Goal: Information Seeking & Learning: Learn about a topic

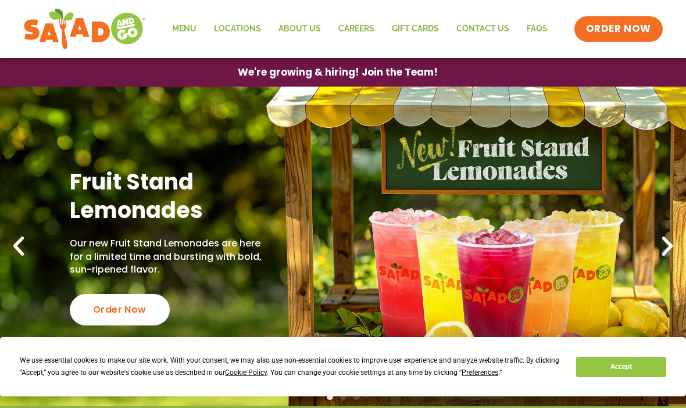
click at [180, 33] on link "Menu" at bounding box center [184, 29] width 42 height 27
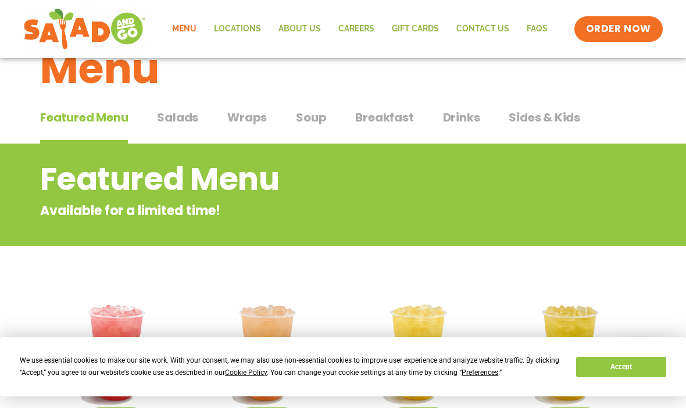
scroll to position [42, 0]
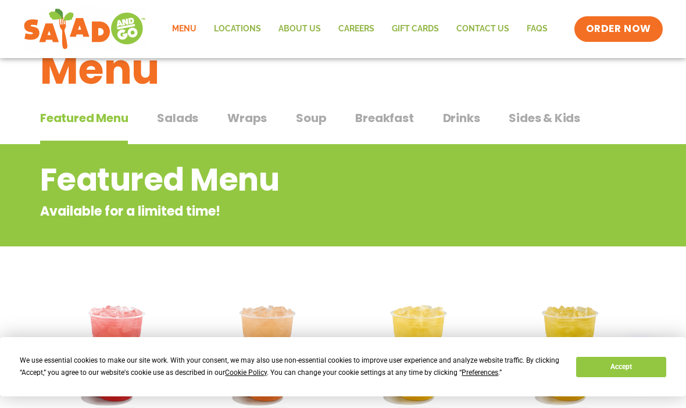
click at [536, 124] on span "Sides & Kids" at bounding box center [544, 117] width 71 height 17
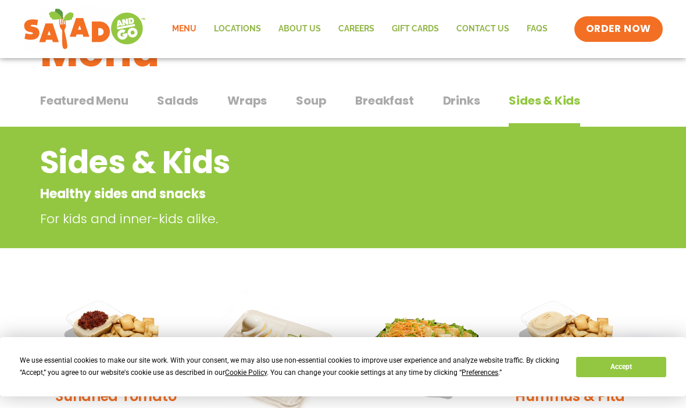
scroll to position [59, 0]
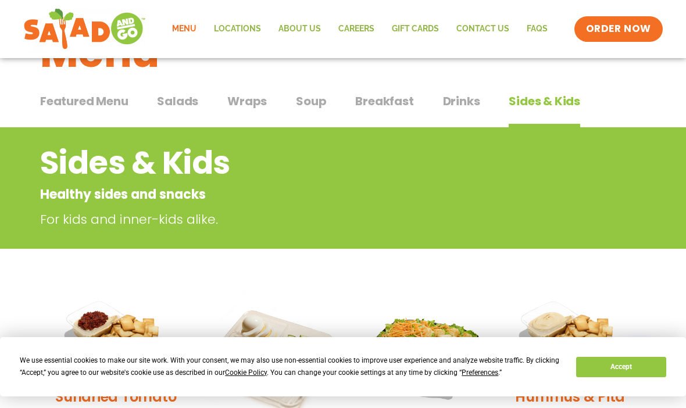
click at [456, 103] on span "Drinks" at bounding box center [461, 100] width 37 height 17
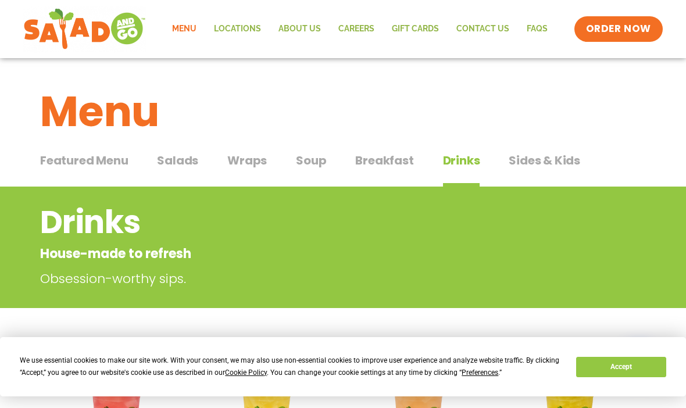
click at [392, 161] on span "Breakfast" at bounding box center [384, 160] width 58 height 17
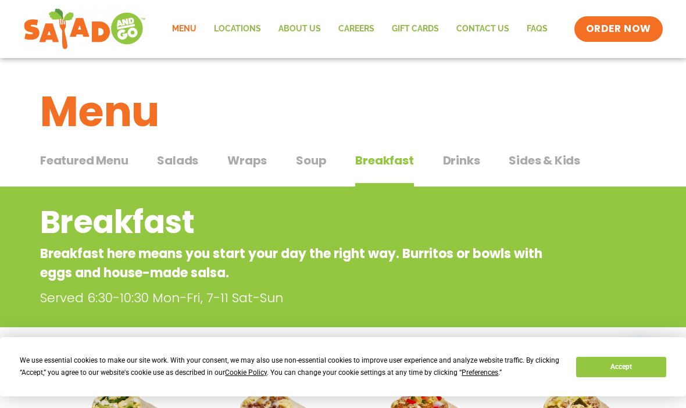
click at [318, 166] on span "Soup" at bounding box center [311, 160] width 30 height 17
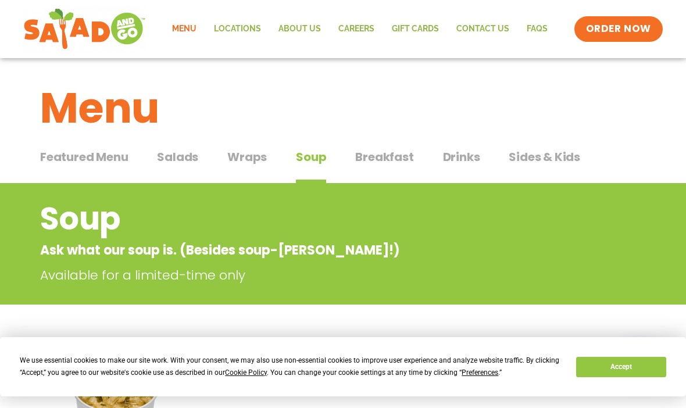
scroll to position [3, 0]
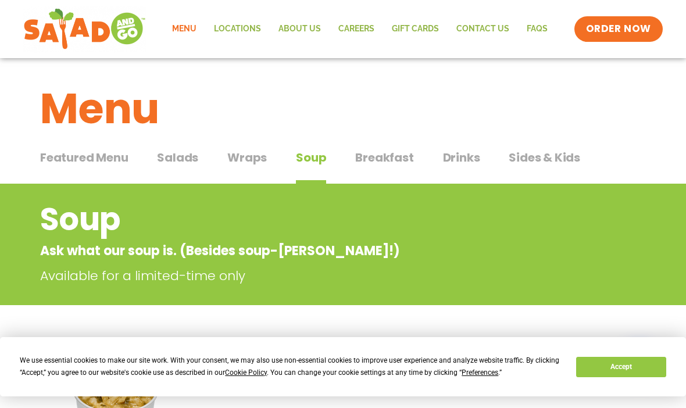
click at [253, 155] on span "Wraps" at bounding box center [247, 157] width 40 height 17
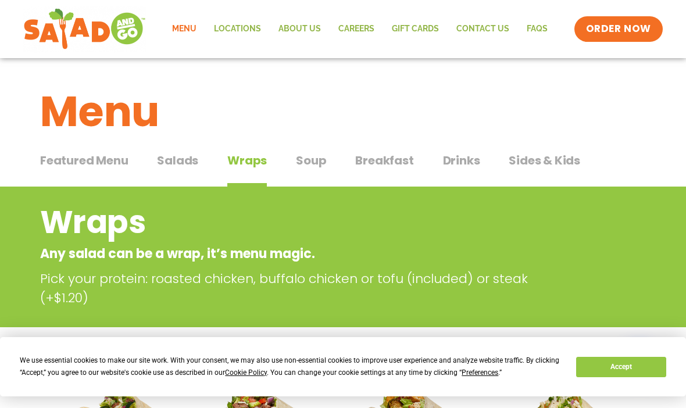
scroll to position [59, 0]
